Goal: Task Accomplishment & Management: Complete application form

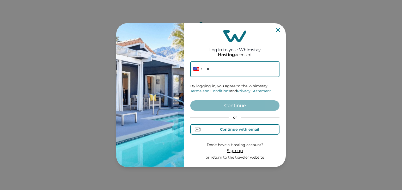
click at [235, 129] on div "Continue with email" at bounding box center [239, 129] width 39 height 4
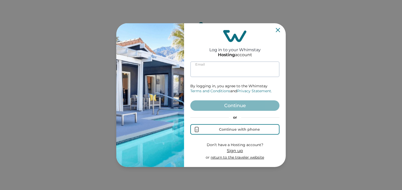
click at [216, 70] on input at bounding box center [234, 69] width 89 height 16
paste input "**********"
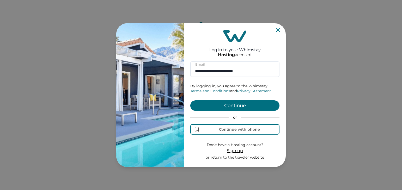
type input "**********"
click at [233, 105] on button "Continue" at bounding box center [234, 105] width 89 height 10
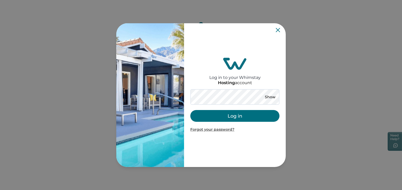
click at [226, 116] on button "Log in" at bounding box center [234, 116] width 89 height 12
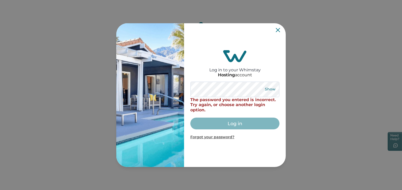
click at [270, 87] on button "Show" at bounding box center [270, 89] width 19 height 7
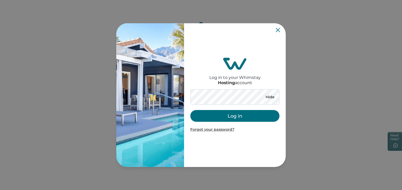
click at [232, 113] on button "Log in" at bounding box center [234, 116] width 89 height 12
click at [0, 0] on icon "Close" at bounding box center [0, 0] width 0 height 0
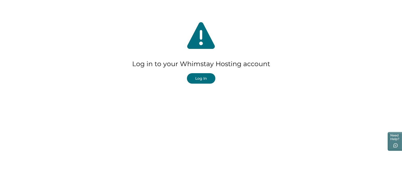
click at [194, 79] on button "Log In" at bounding box center [201, 78] width 28 height 10
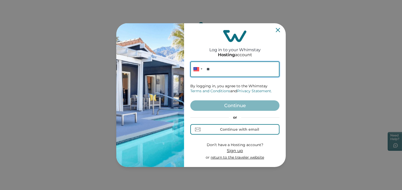
paste input "**********"
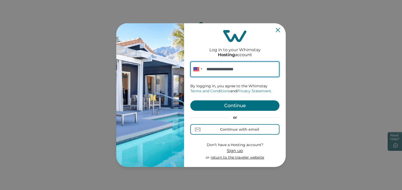
type input "**********"
click at [230, 105] on button "Continue" at bounding box center [234, 105] width 89 height 10
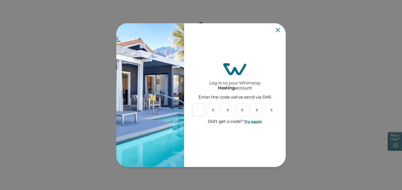
paste input "*"
type input "*"
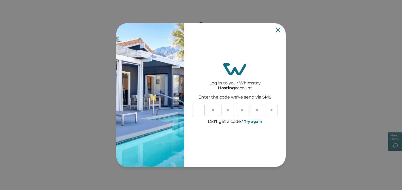
type input "*"
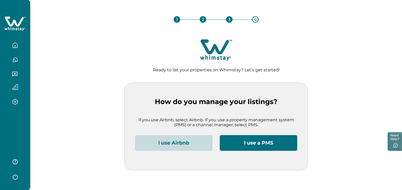
click at [177, 143] on button "I use Airbnb" at bounding box center [173, 143] width 77 height 16
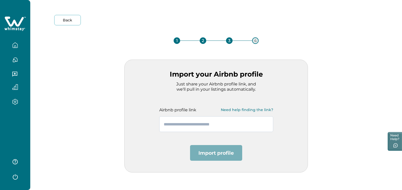
click at [189, 126] on input "text" at bounding box center [216, 124] width 114 height 16
click at [191, 124] on input "text" at bounding box center [216, 124] width 114 height 16
paste input "**********"
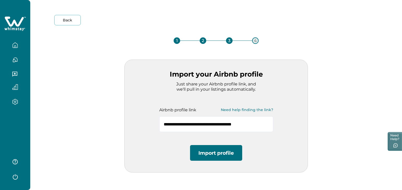
type input "**********"
click at [221, 155] on button "Import profile" at bounding box center [216, 153] width 52 height 16
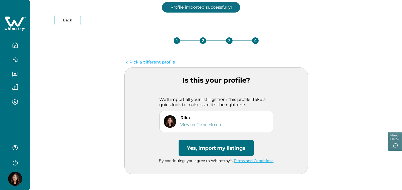
click at [196, 150] on button "Yes, import my listings" at bounding box center [216, 148] width 75 height 16
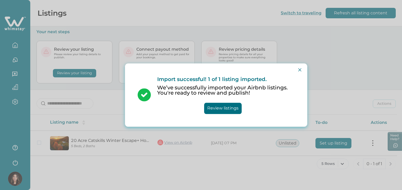
click at [217, 109] on button "Review listings" at bounding box center [223, 107] width 38 height 11
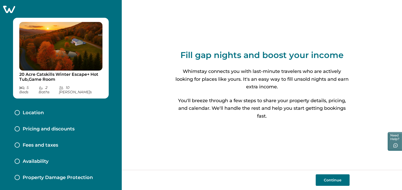
click at [337, 183] on button "Continue" at bounding box center [333, 179] width 34 height 11
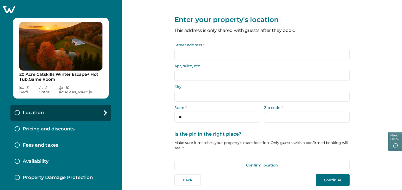
click at [206, 55] on input "Street address *" at bounding box center [261, 54] width 175 height 11
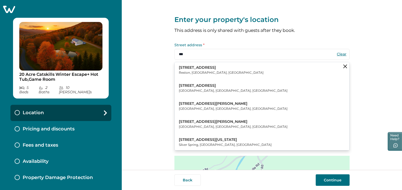
click at [199, 69] on p "[STREET_ADDRESS]" at bounding box center [221, 67] width 85 height 5
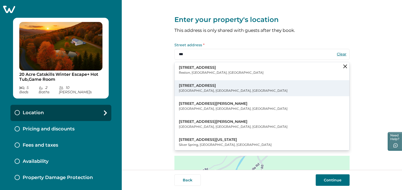
type input "**********"
type input "******"
select select "**"
type input "*****"
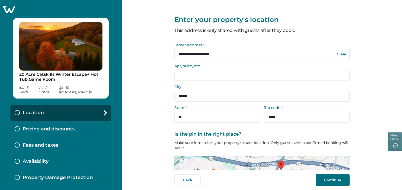
click at [329, 180] on button "Continue" at bounding box center [333, 179] width 34 height 11
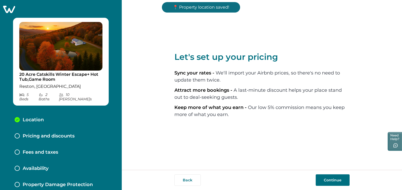
click at [319, 180] on button "Continue" at bounding box center [333, 179] width 34 height 11
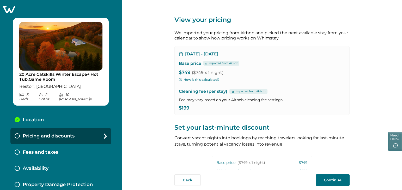
click at [330, 180] on button "Continue" at bounding box center [333, 179] width 34 height 11
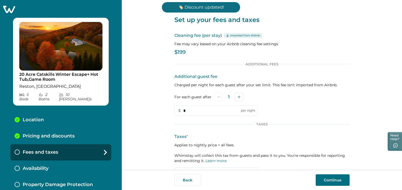
click at [323, 178] on button "Continue" at bounding box center [333, 179] width 34 height 11
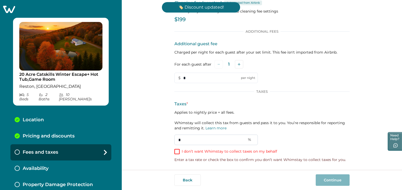
click at [214, 140] on input "*" at bounding box center [215, 139] width 83 height 10
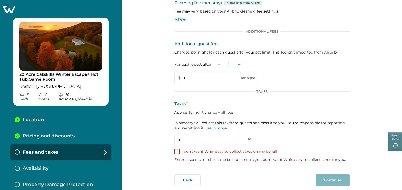
click at [175, 151] on span at bounding box center [176, 151] width 5 height 5
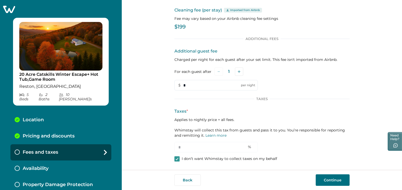
click at [341, 181] on button "Continue" at bounding box center [333, 179] width 34 height 11
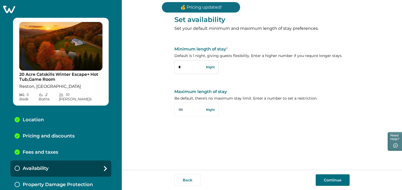
click at [190, 67] on input "*" at bounding box center [196, 67] width 44 height 14
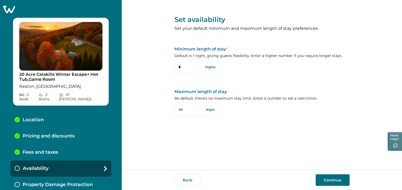
type input "*"
click at [330, 183] on button "Continue" at bounding box center [333, 179] width 34 height 11
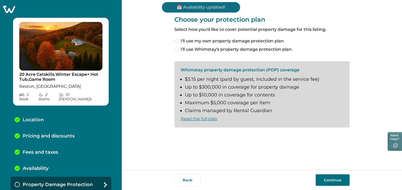
click at [331, 179] on button "Continue" at bounding box center [333, 179] width 34 height 11
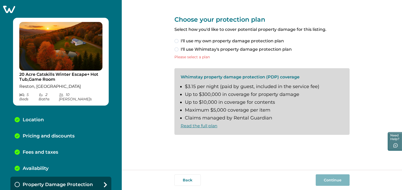
click at [202, 40] on span "I'll use my own property damage protection plan" at bounding box center [232, 41] width 103 height 6
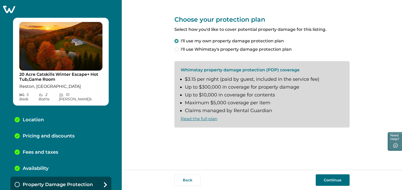
click at [334, 178] on button "Continue" at bounding box center [333, 179] width 34 height 11
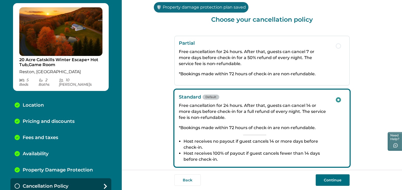
click at [336, 177] on button "Continue" at bounding box center [333, 179] width 34 height 11
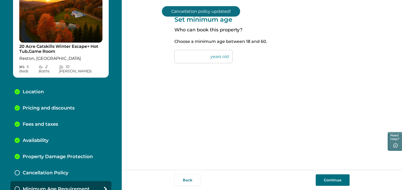
scroll to position [31, 0]
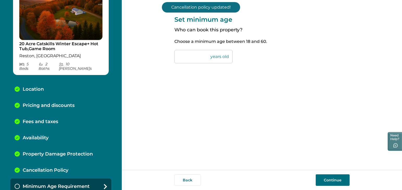
click at [323, 183] on button "Continue" at bounding box center [333, 179] width 34 height 11
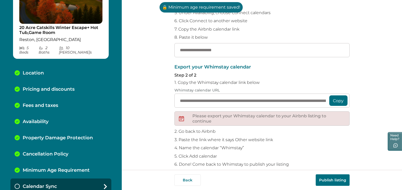
scroll to position [71, 0]
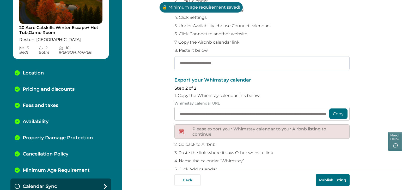
click at [199, 61] on input "text" at bounding box center [261, 63] width 175 height 14
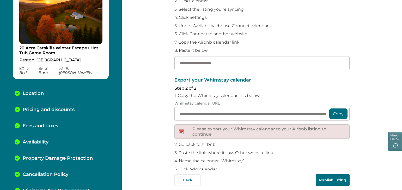
scroll to position [0, 0]
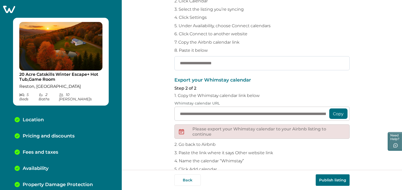
click at [254, 63] on input "text" at bounding box center [261, 63] width 175 height 14
paste input "**********"
type input "**********"
click at [277, 79] on p "Export your Whimstay calendar" at bounding box center [261, 79] width 175 height 5
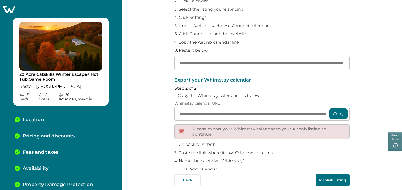
scroll to position [92, 0]
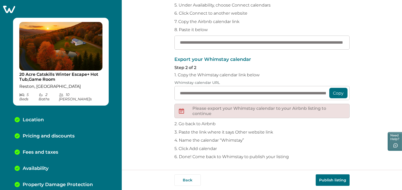
click at [334, 178] on button "Publish listing" at bounding box center [333, 179] width 34 height 11
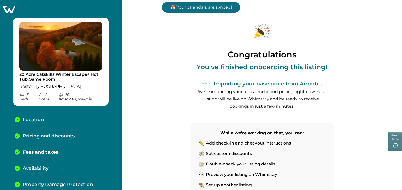
scroll to position [63, 0]
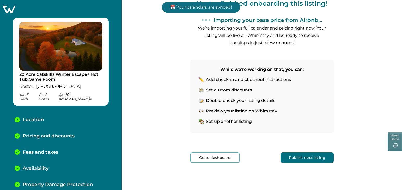
click at [307, 159] on button "Publish next listing" at bounding box center [307, 157] width 53 height 10
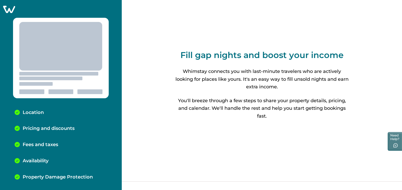
click at [12, 9] on icon at bounding box center [9, 9] width 12 height 7
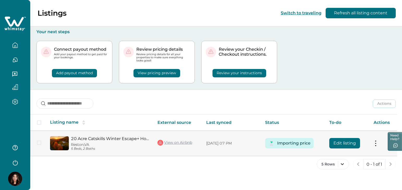
click at [175, 143] on link "View on Airbnb" at bounding box center [174, 142] width 35 height 7
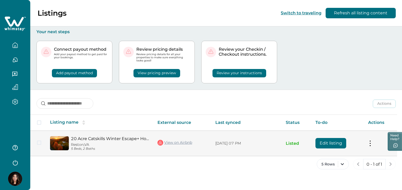
click at [323, 144] on button "Edit listing" at bounding box center [330, 143] width 31 height 10
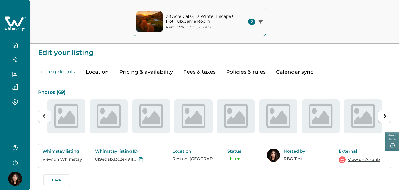
type input "**"
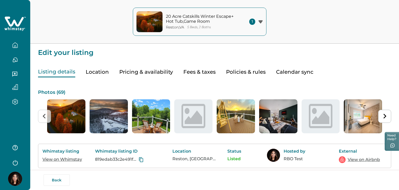
click at [203, 73] on button "Fees & taxes" at bounding box center [200, 71] width 32 height 11
type input "*"
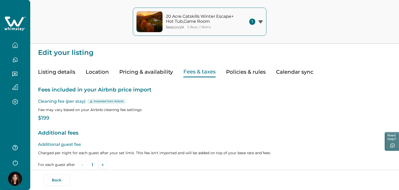
click at [154, 74] on button "Pricing & availability" at bounding box center [146, 71] width 54 height 11
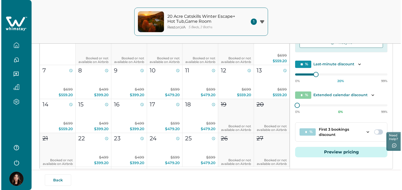
scroll to position [105, 0]
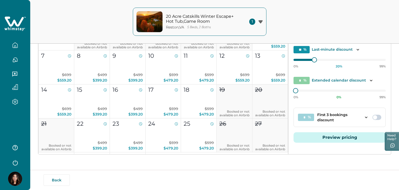
click at [320, 140] on button "Preview pricing" at bounding box center [340, 137] width 92 height 10
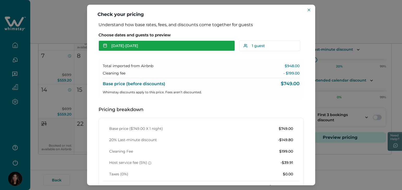
click at [142, 48] on button "[DATE] - [DATE]" at bounding box center [167, 45] width 136 height 10
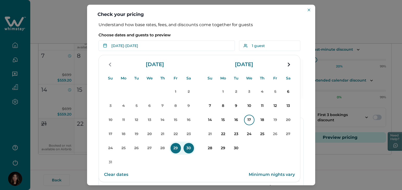
click at [248, 120] on p "17" at bounding box center [249, 119] width 10 height 10
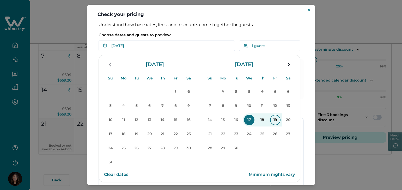
click at [275, 123] on p "19" at bounding box center [275, 119] width 10 height 10
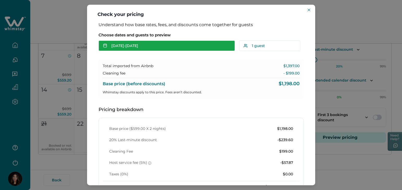
click at [150, 48] on button "[DATE] - [DATE]" at bounding box center [167, 45] width 136 height 10
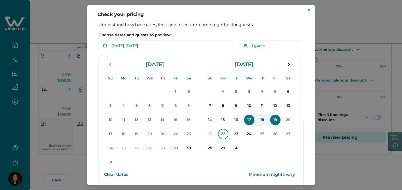
click at [223, 134] on p "22" at bounding box center [223, 134] width 10 height 10
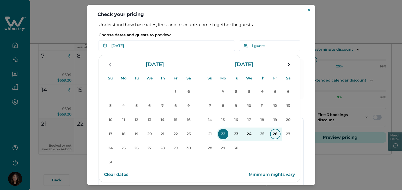
click at [274, 136] on p "26" at bounding box center [275, 134] width 10 height 10
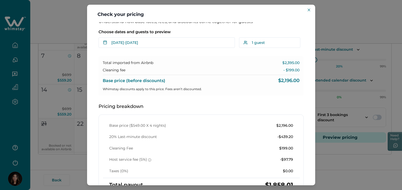
scroll to position [0, 0]
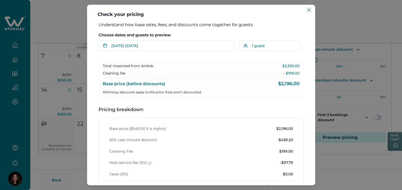
click at [309, 9] on icon "Close" at bounding box center [309, 10] width 3 height 3
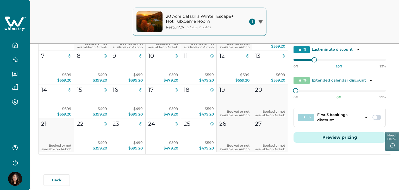
click at [330, 139] on button "Preview pricing" at bounding box center [340, 137] width 92 height 10
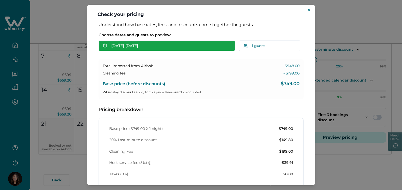
click at [194, 45] on button "[DATE] - [DATE]" at bounding box center [167, 45] width 136 height 10
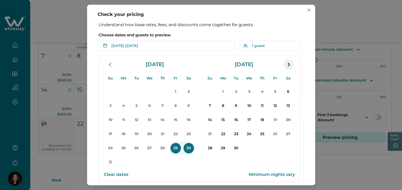
click at [289, 65] on icon "navigation button" at bounding box center [289, 65] width 2 height 4
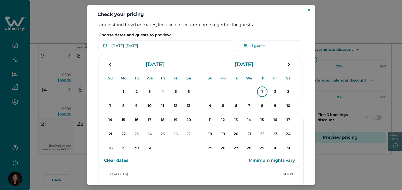
click at [259, 91] on p "1" at bounding box center [262, 91] width 10 height 10
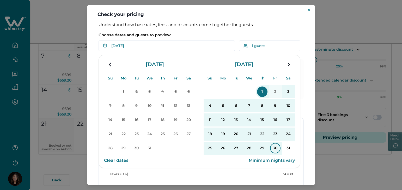
click at [275, 148] on p "30" at bounding box center [275, 148] width 10 height 10
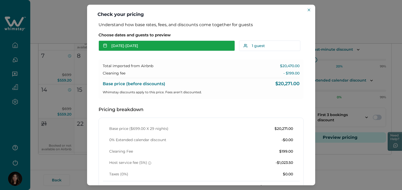
click at [136, 46] on button "[DATE] - [DATE]" at bounding box center [167, 45] width 136 height 10
click at [141, 46] on button "[DATE] - [DATE]" at bounding box center [167, 45] width 136 height 10
click at [135, 45] on button "[DATE] - [DATE]" at bounding box center [167, 45] width 136 height 10
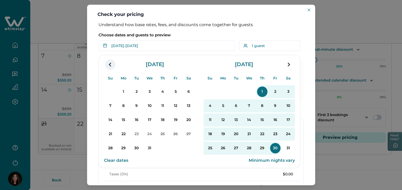
click at [110, 65] on icon "navigation button" at bounding box center [110, 64] width 8 height 9
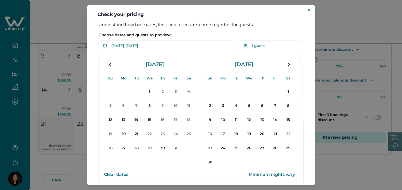
click at [110, 65] on icon "navigation button" at bounding box center [110, 64] width 8 height 9
click at [226, 119] on p "15" at bounding box center [223, 119] width 10 height 10
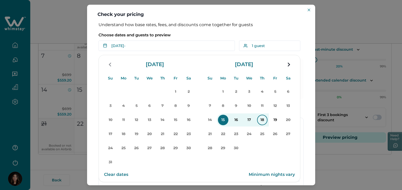
click at [261, 120] on p "18" at bounding box center [262, 119] width 10 height 10
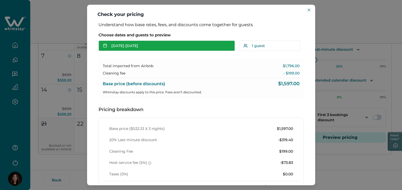
click at [156, 50] on button "[DATE] - [DATE]" at bounding box center [167, 45] width 136 height 10
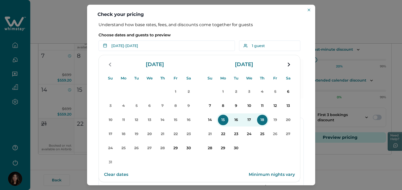
click at [221, 119] on p "15" at bounding box center [223, 119] width 10 height 10
click at [275, 121] on p "19" at bounding box center [275, 119] width 10 height 10
